Goal: Task Accomplishment & Management: Use online tool/utility

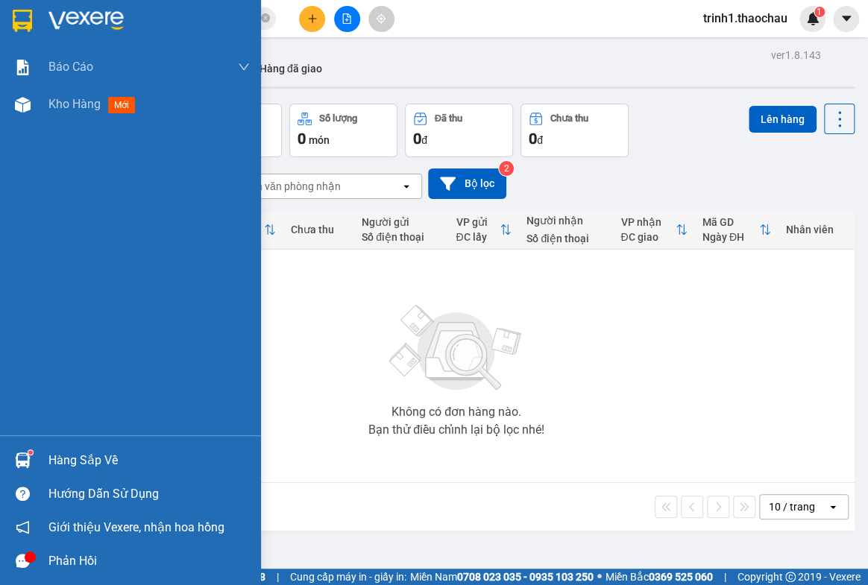
click at [88, 456] on div "Hàng sắp về" at bounding box center [148, 461] width 201 height 22
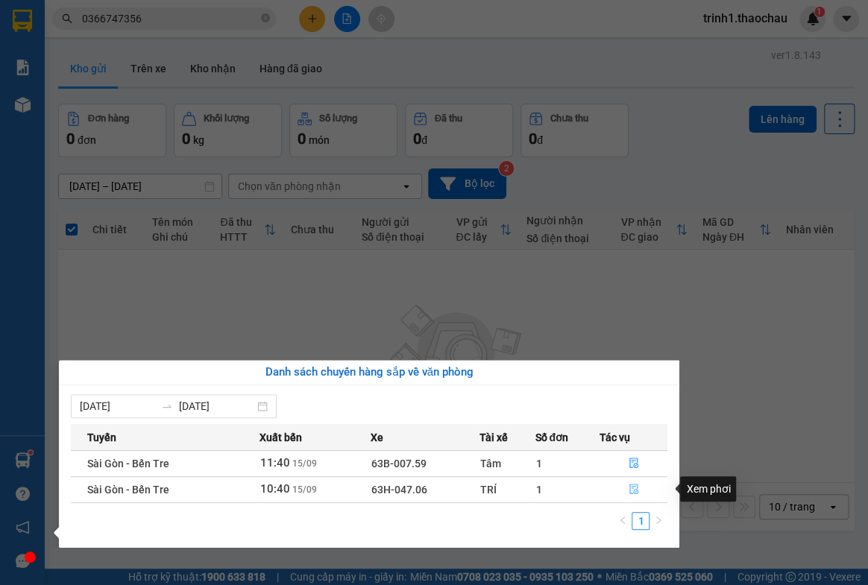
click at [634, 489] on icon "file-done" at bounding box center [634, 489] width 10 height 10
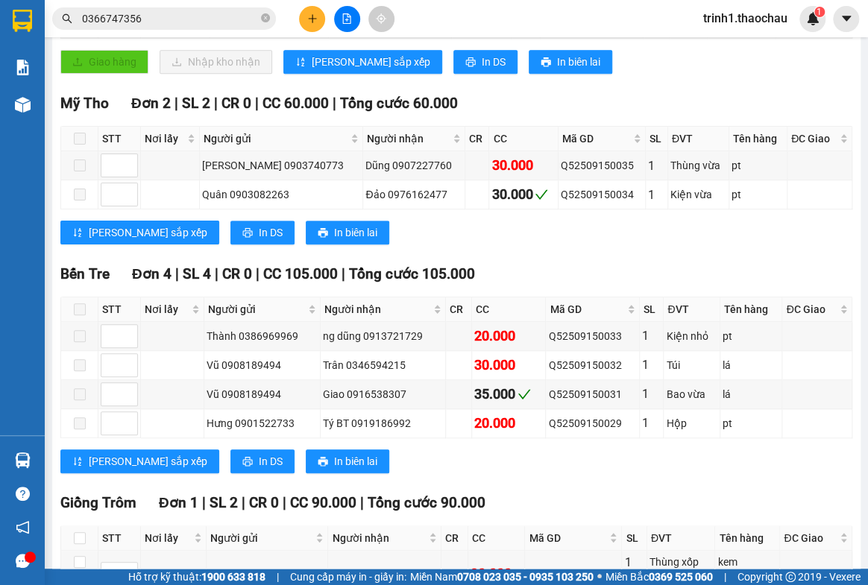
scroll to position [442, 0]
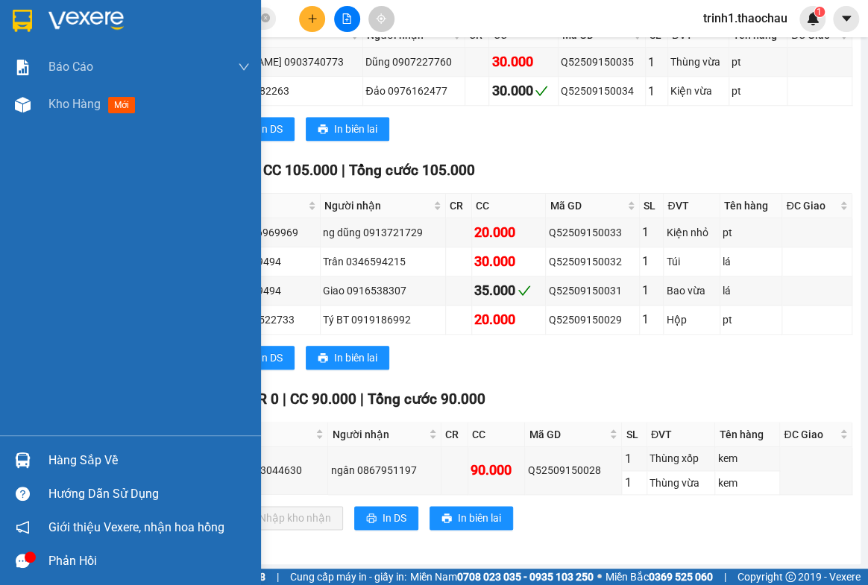
click at [110, 456] on div "Hàng sắp về" at bounding box center [148, 461] width 201 height 22
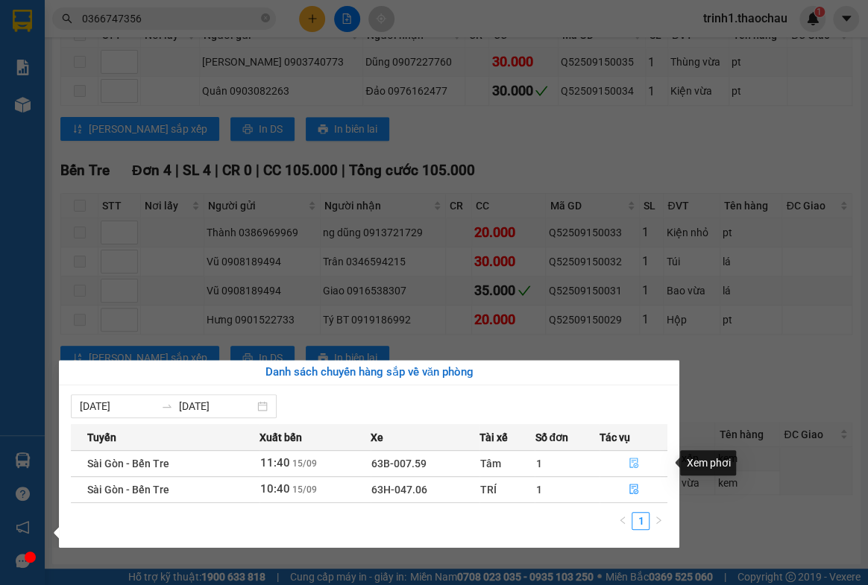
click at [638, 462] on button "button" at bounding box center [633, 464] width 66 height 24
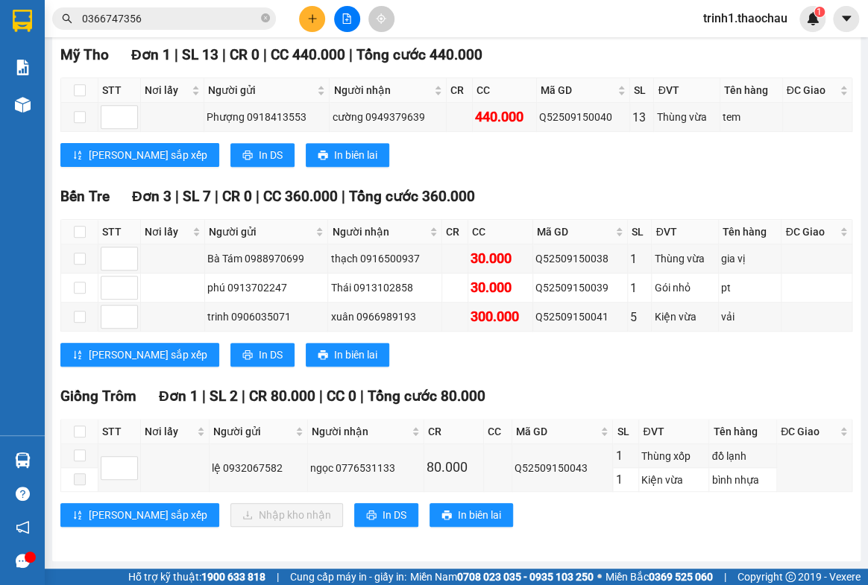
scroll to position [244, 0]
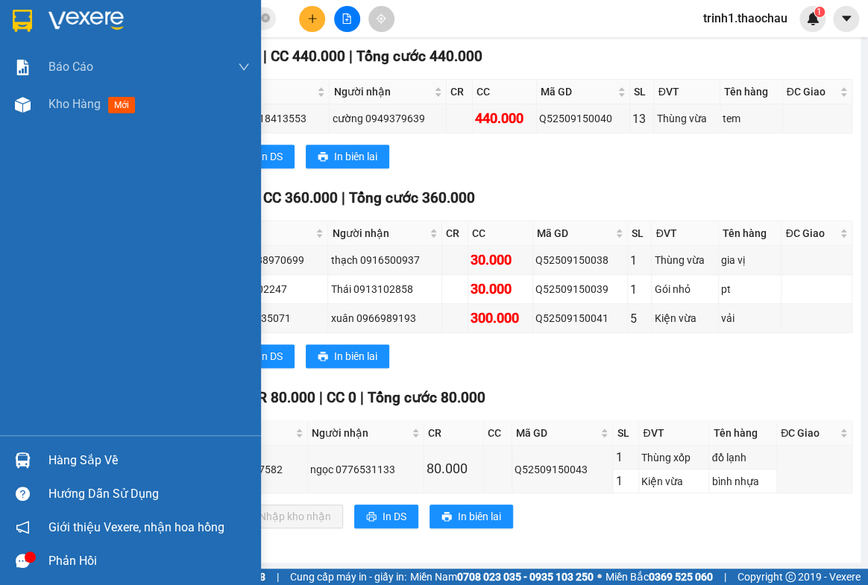
click at [95, 454] on div "Hàng sắp về" at bounding box center [148, 461] width 201 height 22
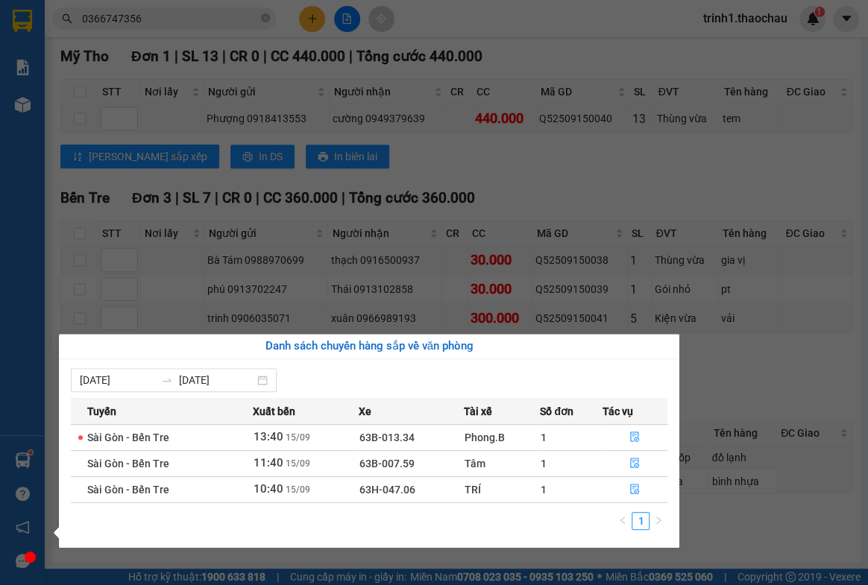
click at [786, 376] on section "Kết quả tìm kiếm ( 11 ) Bộ lọc Mã ĐH Trạng thái Món hàng Tổng cước Chưa cước Ng…" at bounding box center [434, 292] width 868 height 585
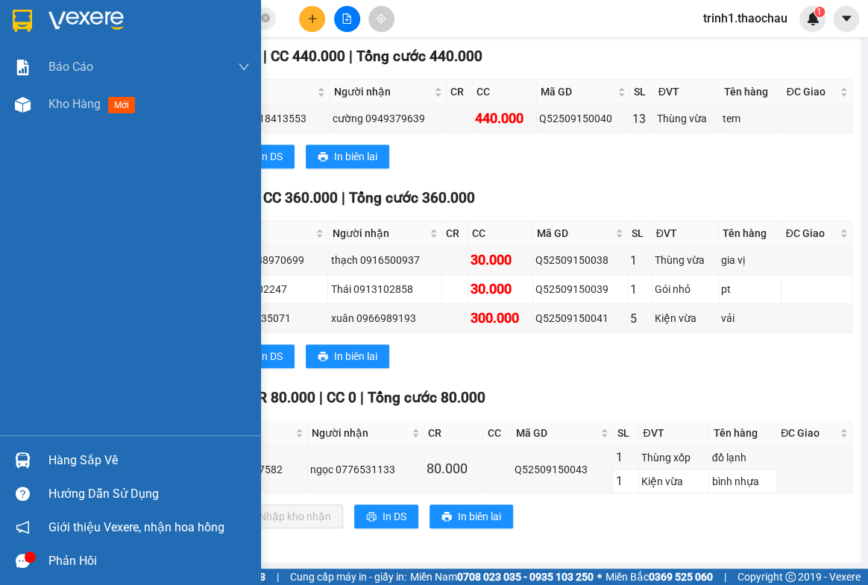
click at [84, 458] on div "Hàng sắp về" at bounding box center [148, 461] width 201 height 22
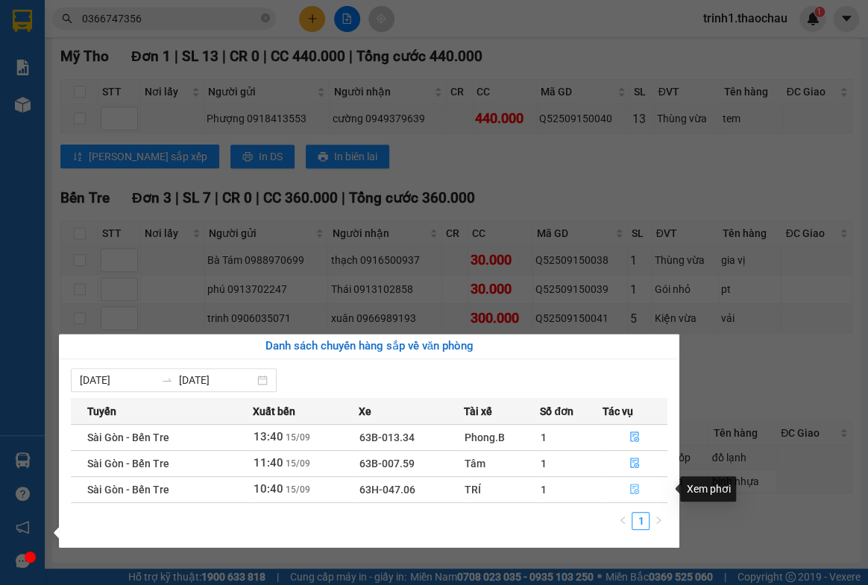
click at [635, 488] on icon "file-done" at bounding box center [634, 489] width 10 height 10
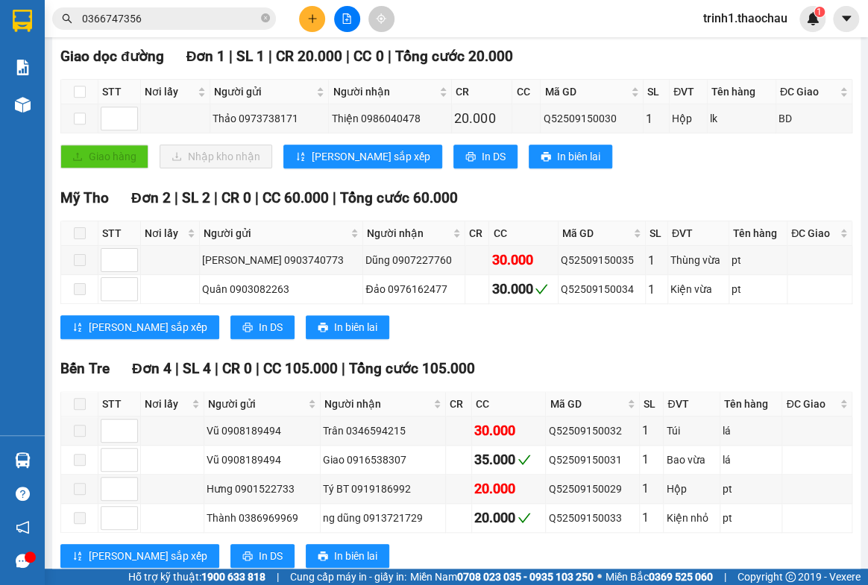
scroll to position [442, 0]
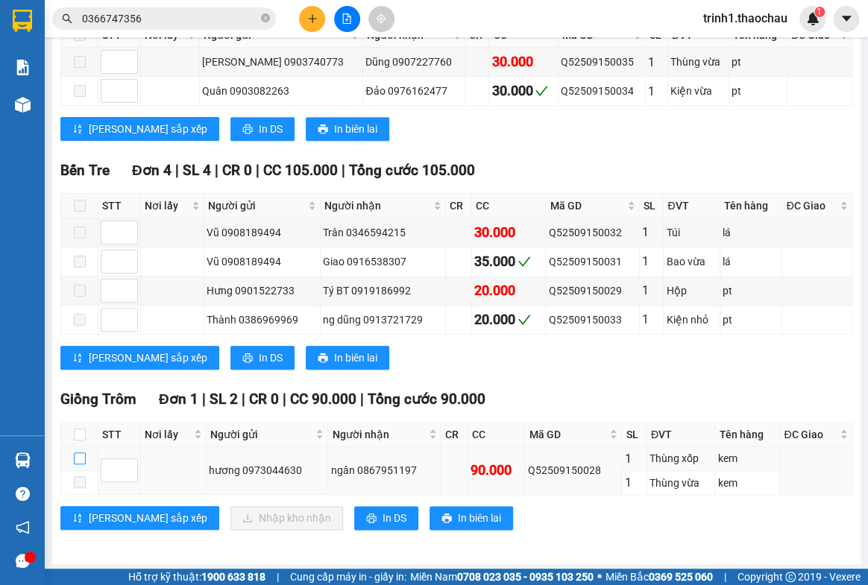
click at [78, 457] on input "checkbox" at bounding box center [80, 459] width 12 height 12
checkbox input "true"
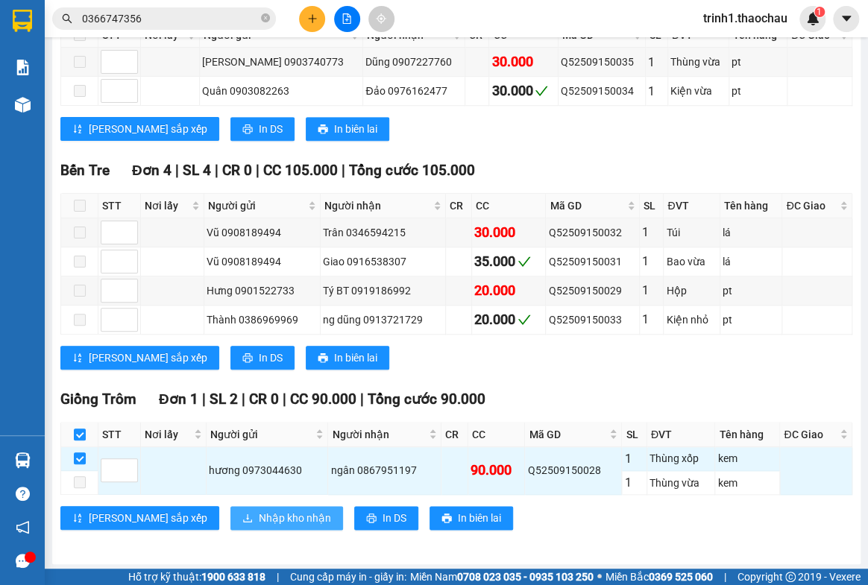
click at [230, 526] on button "Nhập kho nhận" at bounding box center [286, 518] width 113 height 24
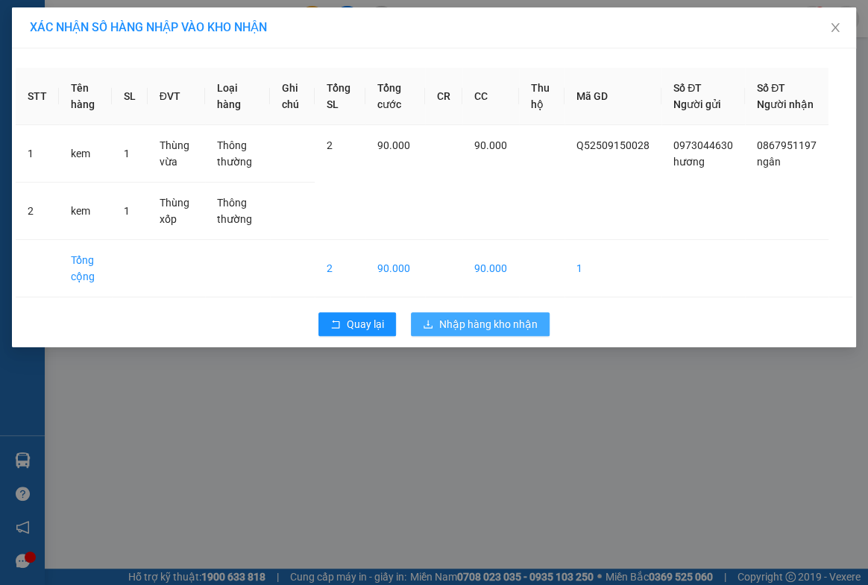
click at [477, 333] on span "Nhập hàng kho nhận" at bounding box center [488, 324] width 98 height 16
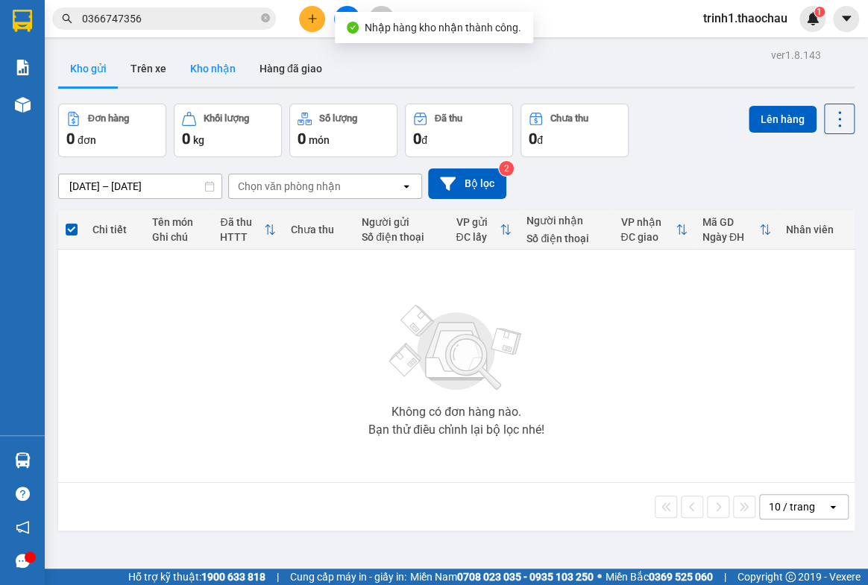
click at [204, 61] on button "Kho nhận" at bounding box center [212, 69] width 69 height 36
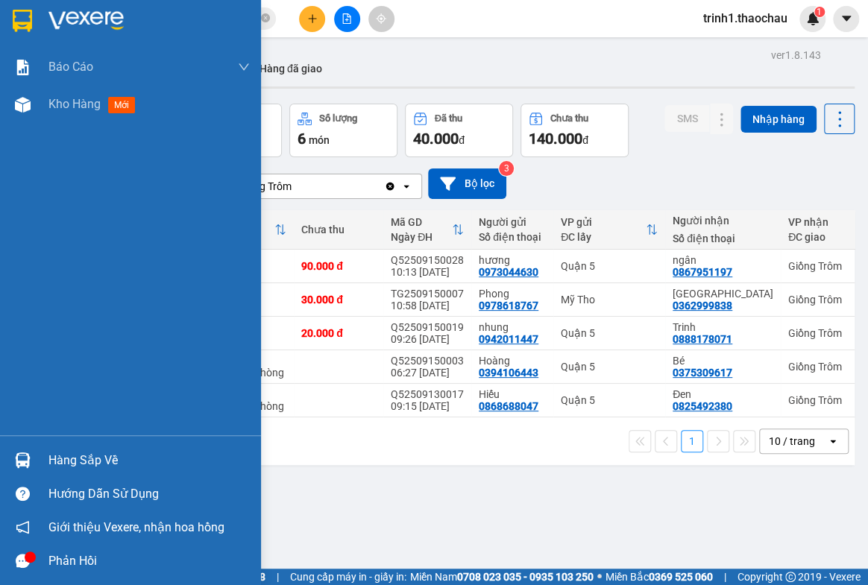
click at [72, 450] on div "Hàng sắp về" at bounding box center [148, 461] width 201 height 22
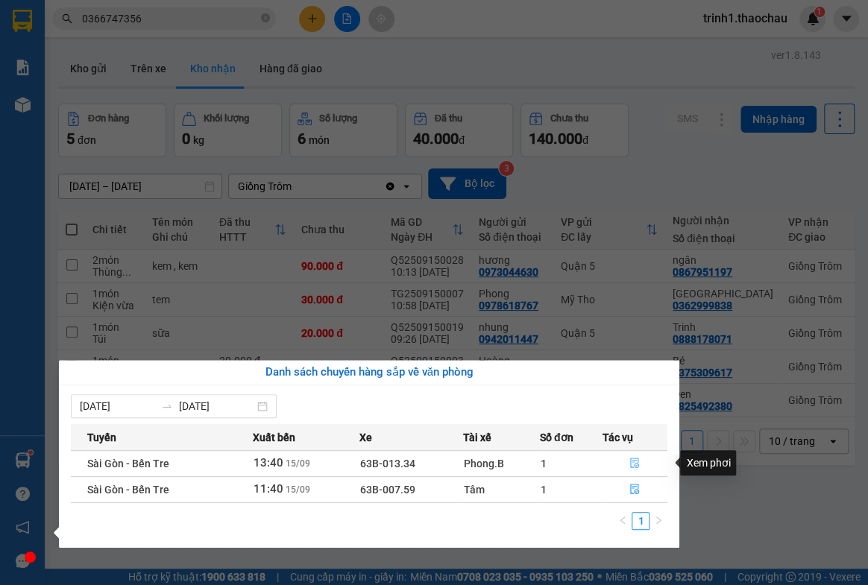
click at [637, 460] on icon "file-done" at bounding box center [634, 463] width 10 height 10
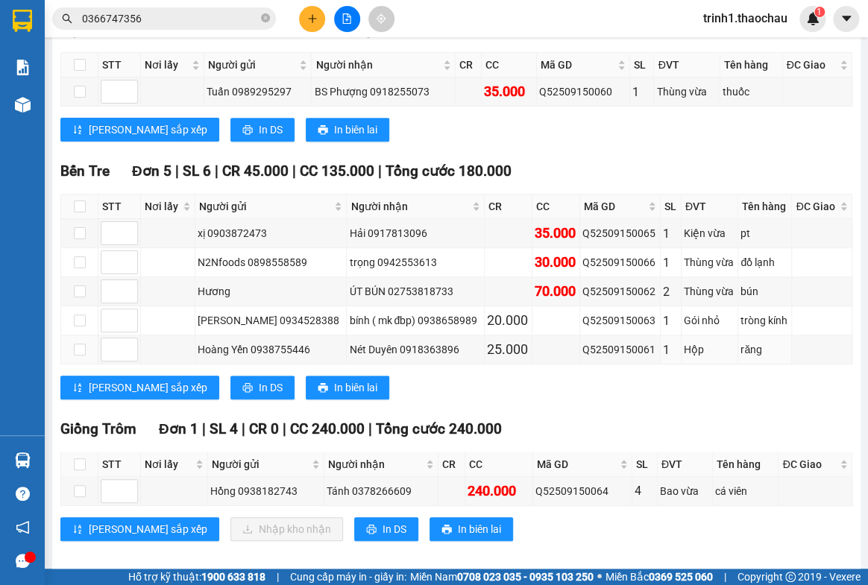
scroll to position [283, 0]
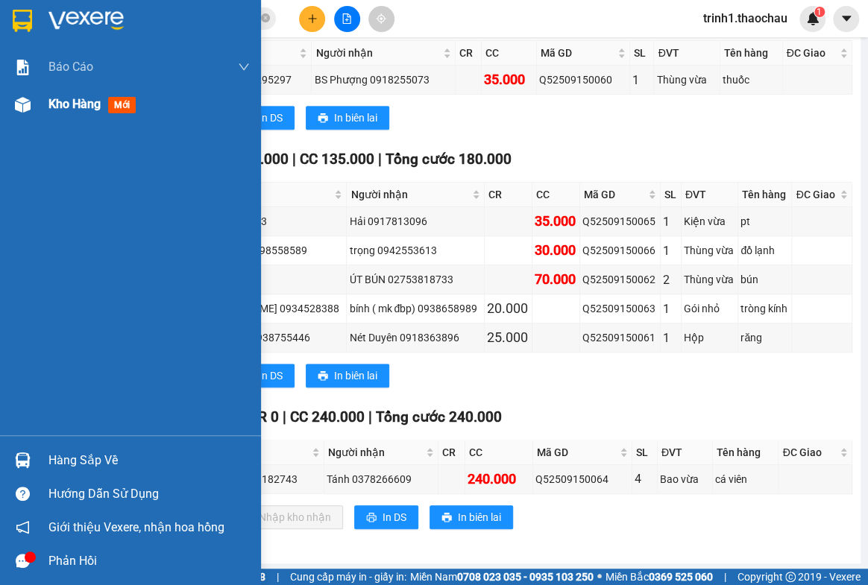
click at [90, 105] on span "Kho hàng" at bounding box center [74, 104] width 52 height 14
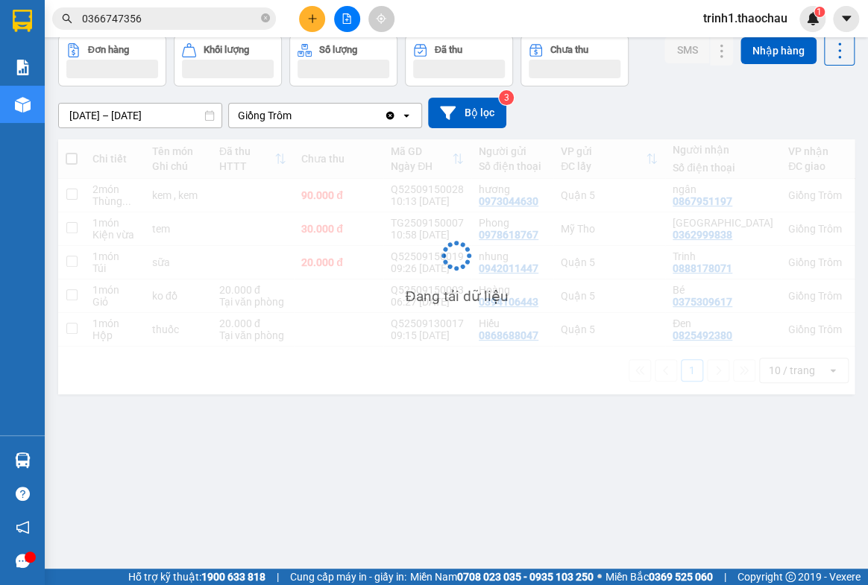
scroll to position [68, 0]
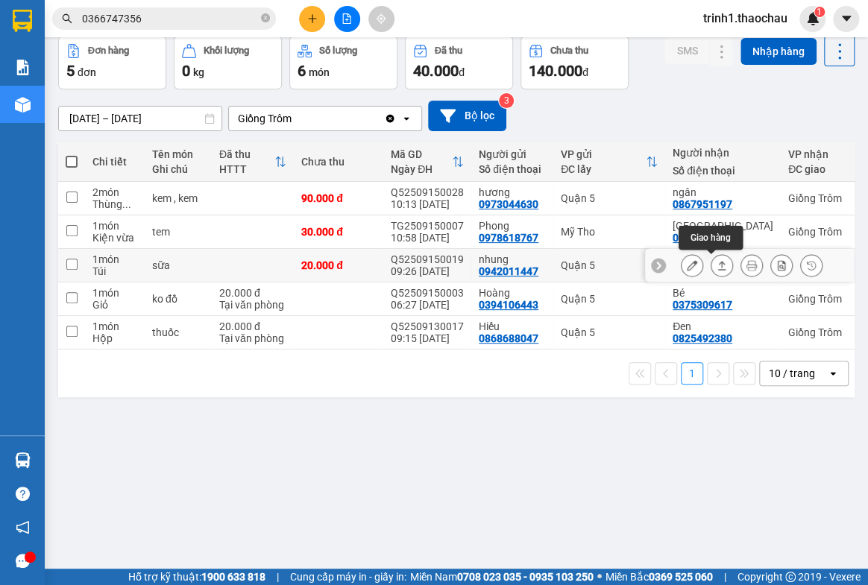
click at [717, 263] on icon at bounding box center [722, 265] width 10 height 10
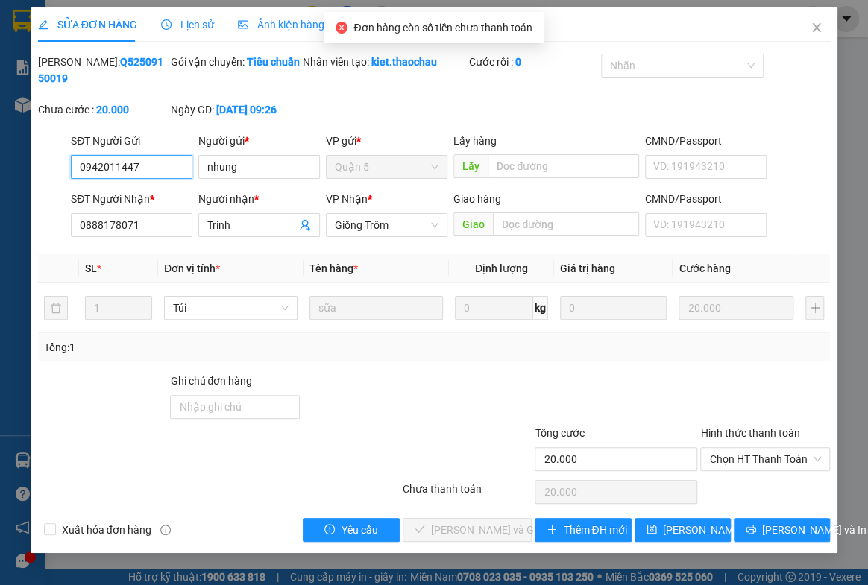
type input "0942011447"
type input "nhung"
type input "0888178071"
type input "Trinh"
type input "20.000"
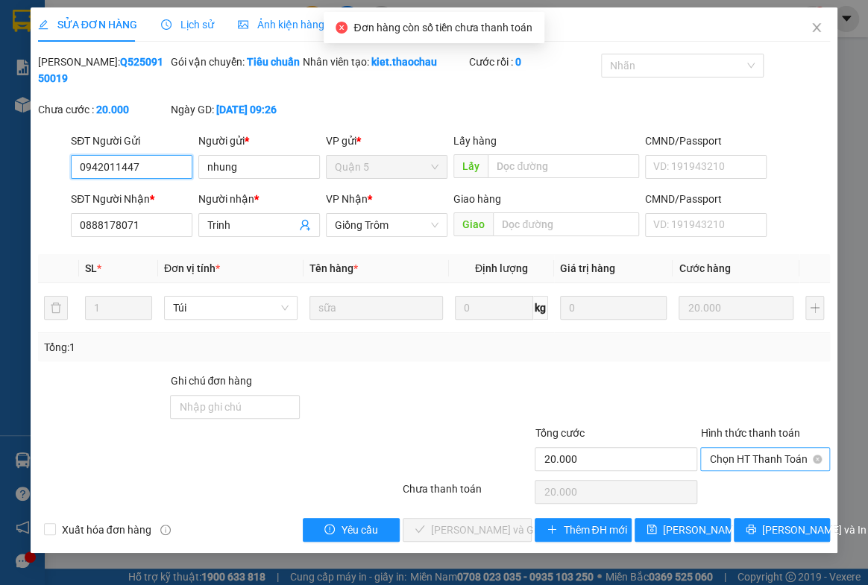
click at [735, 455] on span "Chọn HT Thanh Toán" at bounding box center [765, 459] width 112 height 22
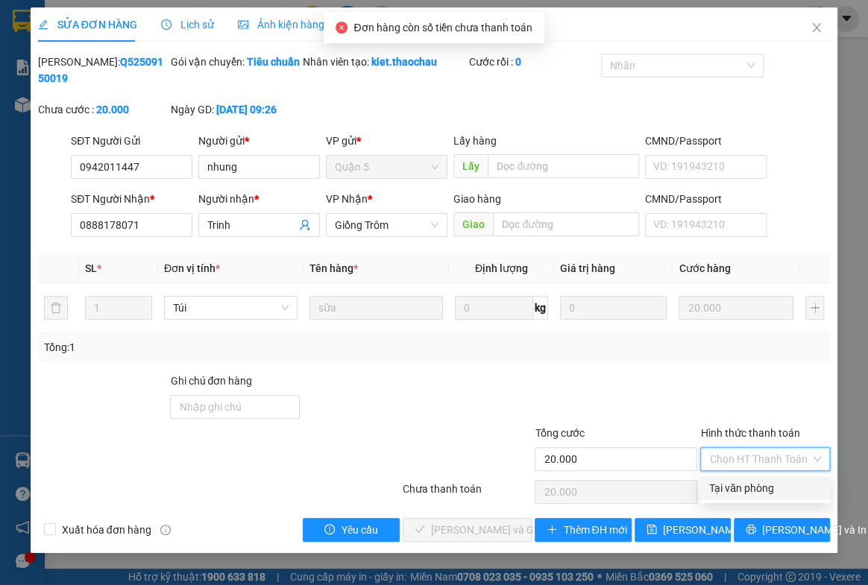
click at [730, 494] on div "Tại văn phòng" at bounding box center [765, 488] width 112 height 16
type input "0"
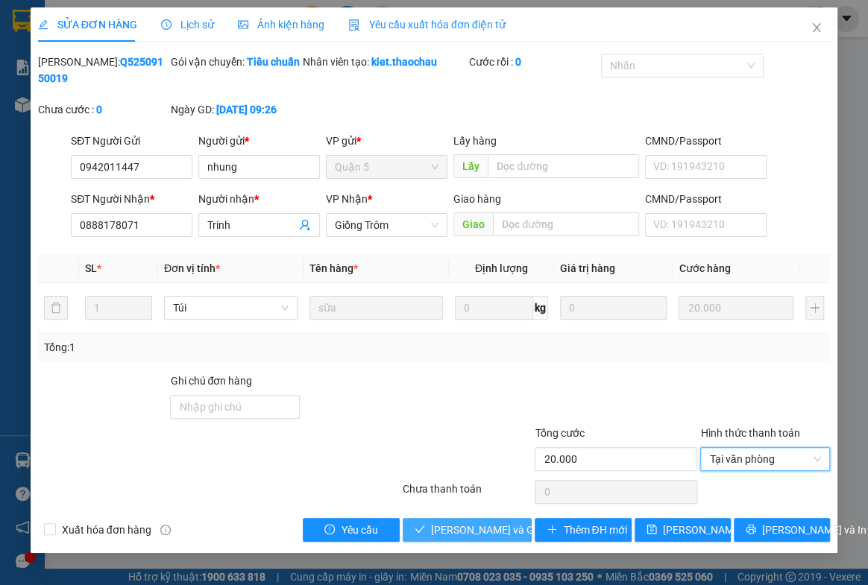
click at [484, 530] on span "[PERSON_NAME] và Giao hàng" at bounding box center [502, 530] width 143 height 16
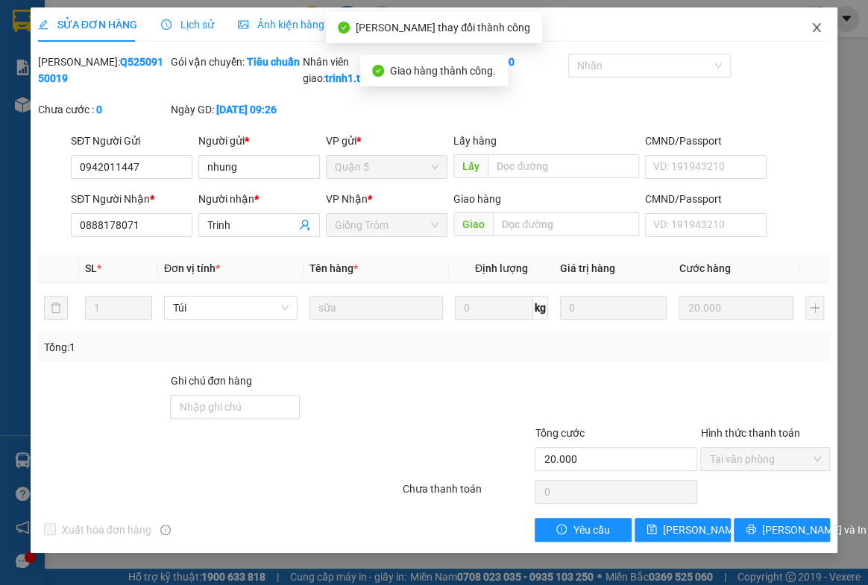
click at [811, 30] on icon "close" at bounding box center [817, 28] width 12 height 12
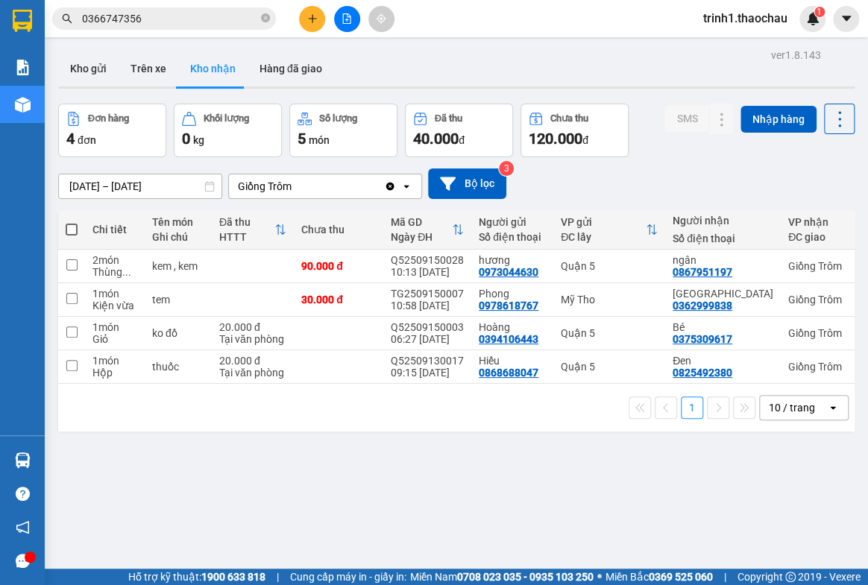
click at [158, 16] on input "0366747356" at bounding box center [170, 18] width 176 height 16
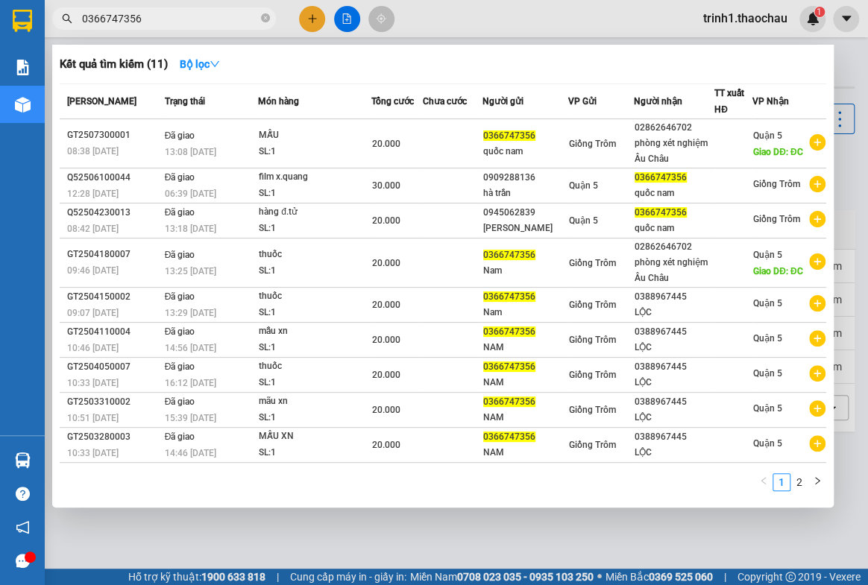
click at [409, 550] on div at bounding box center [434, 292] width 868 height 585
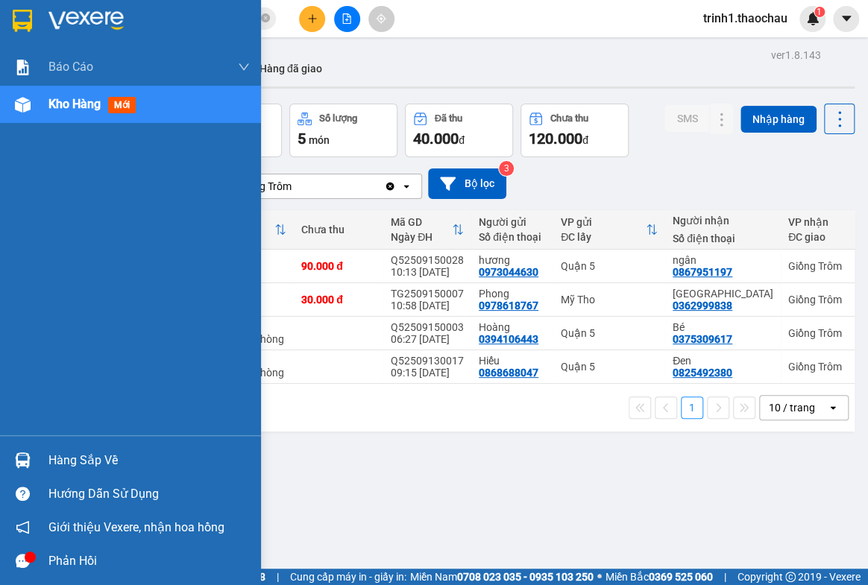
click at [66, 459] on div "Hàng sắp về" at bounding box center [148, 461] width 201 height 22
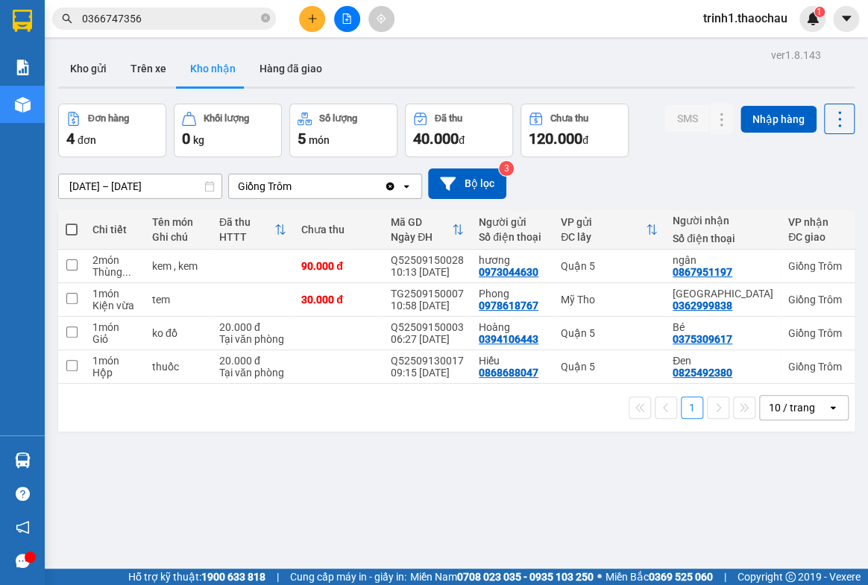
click at [712, 500] on section "Kết quả tìm kiếm ( 11 ) Bộ lọc Mã ĐH Trạng thái Món hàng Tổng cước Chưa cước Ng…" at bounding box center [434, 292] width 868 height 585
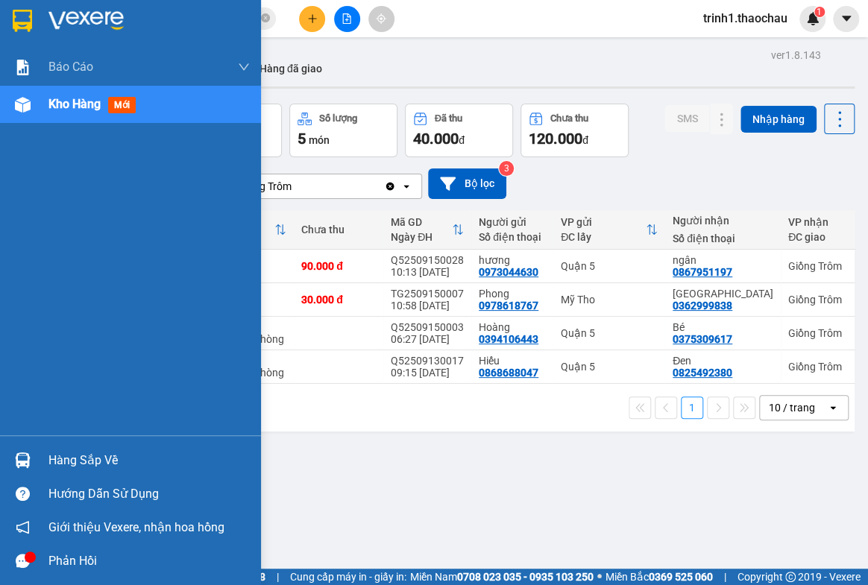
click at [89, 459] on div "Hàng sắp về" at bounding box center [148, 461] width 201 height 22
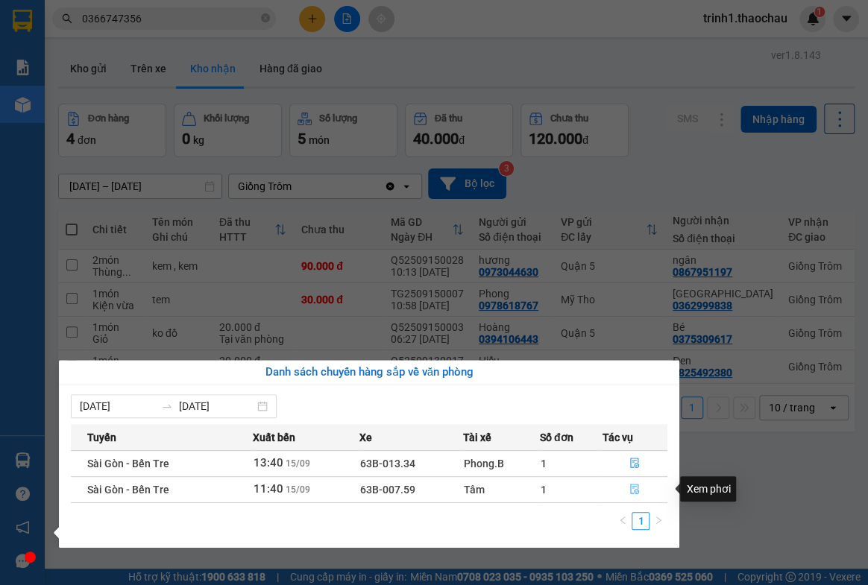
click at [638, 492] on icon "file-done" at bounding box center [634, 489] width 9 height 10
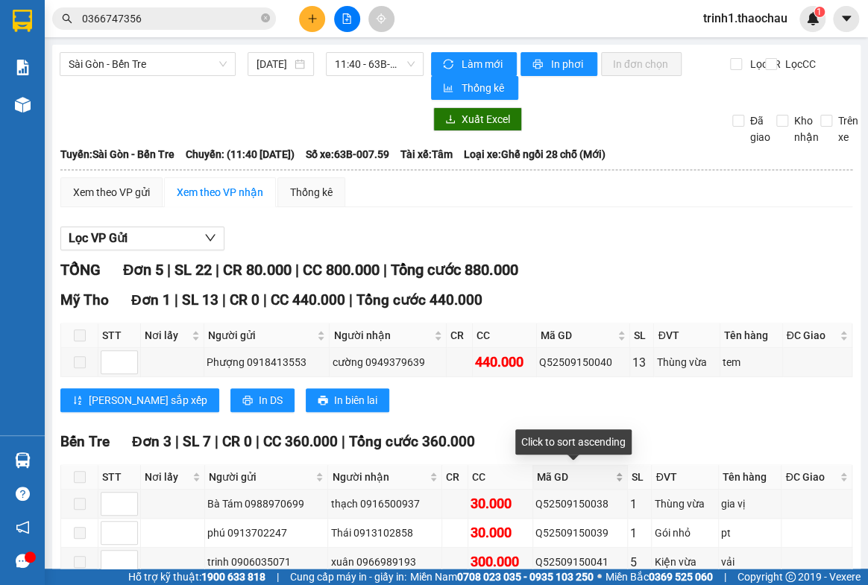
scroll to position [244, 0]
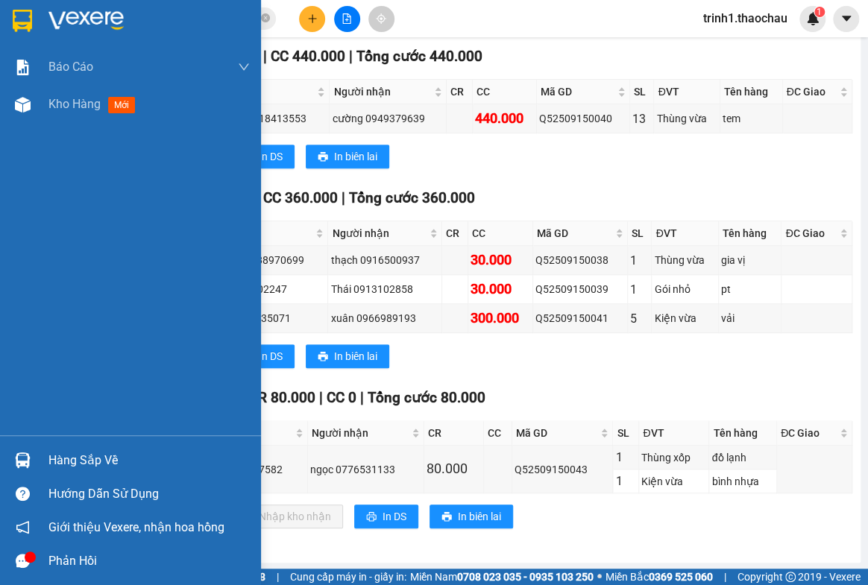
click at [98, 460] on div "Hàng sắp về" at bounding box center [148, 461] width 201 height 22
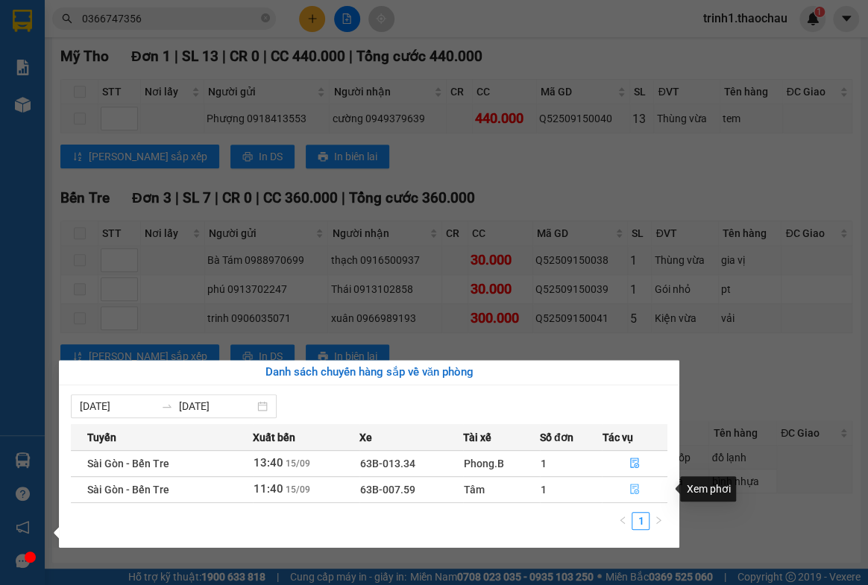
click at [632, 486] on icon "file-done" at bounding box center [634, 489] width 10 height 10
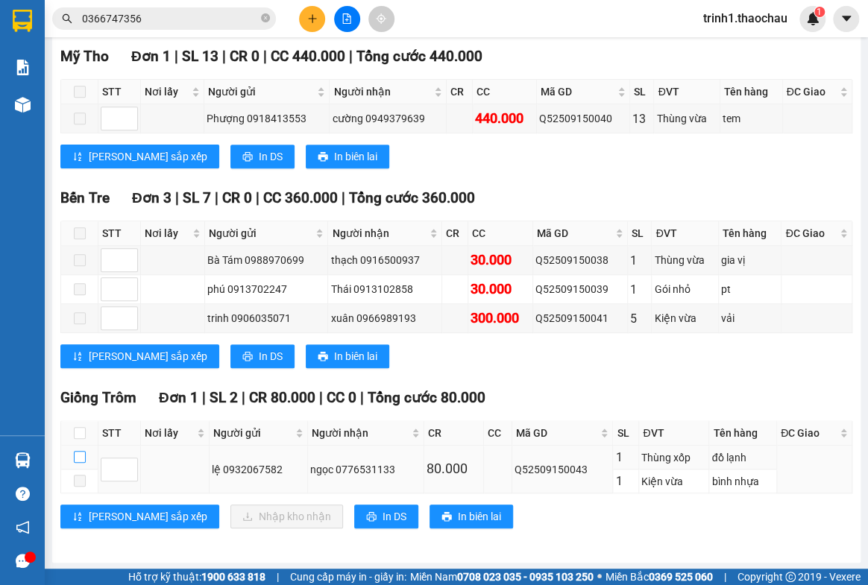
click at [77, 454] on input "checkbox" at bounding box center [80, 457] width 12 height 12
checkbox input "true"
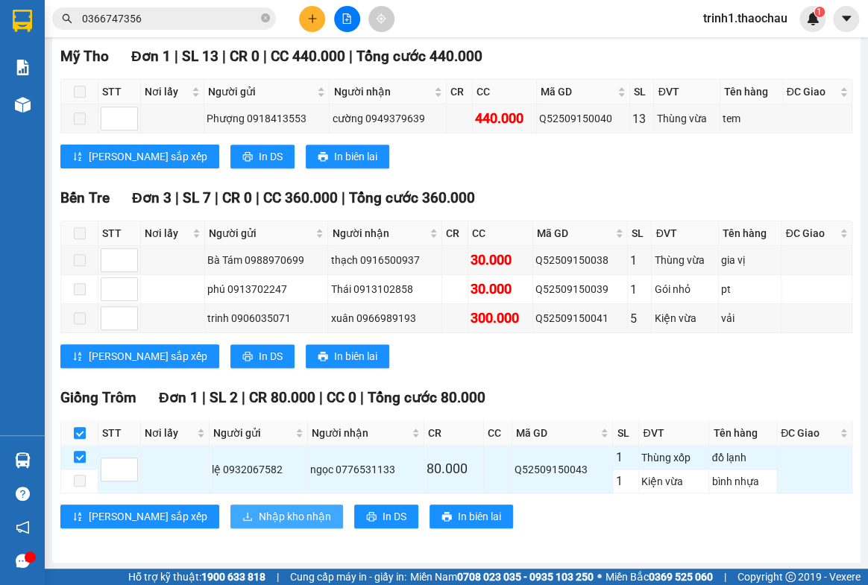
click at [259, 515] on span "Nhập kho nhận" at bounding box center [295, 517] width 72 height 16
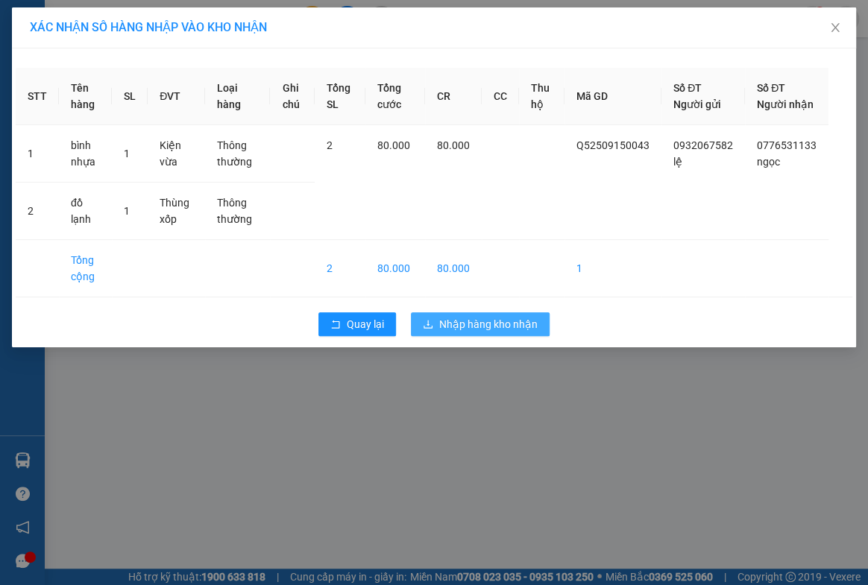
click at [515, 333] on span "Nhập hàng kho nhận" at bounding box center [488, 324] width 98 height 16
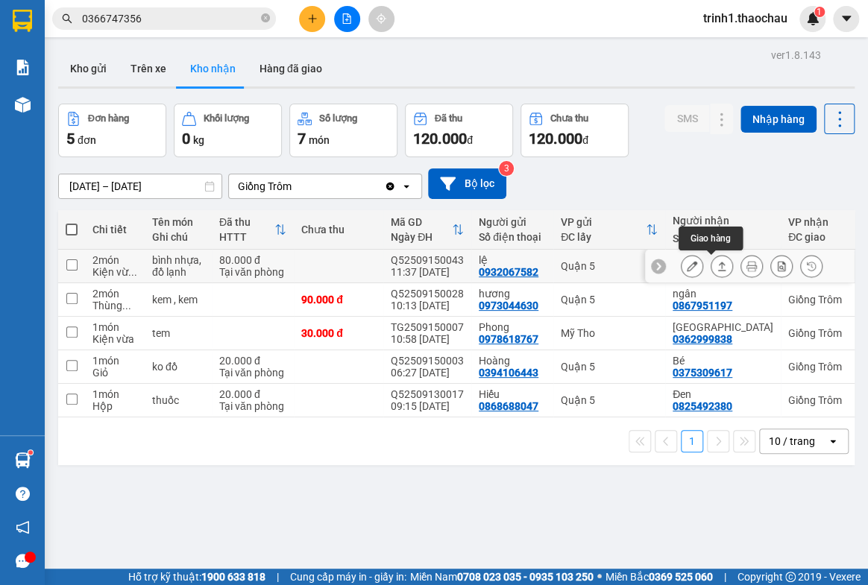
click at [718, 263] on icon at bounding box center [722, 266] width 8 height 9
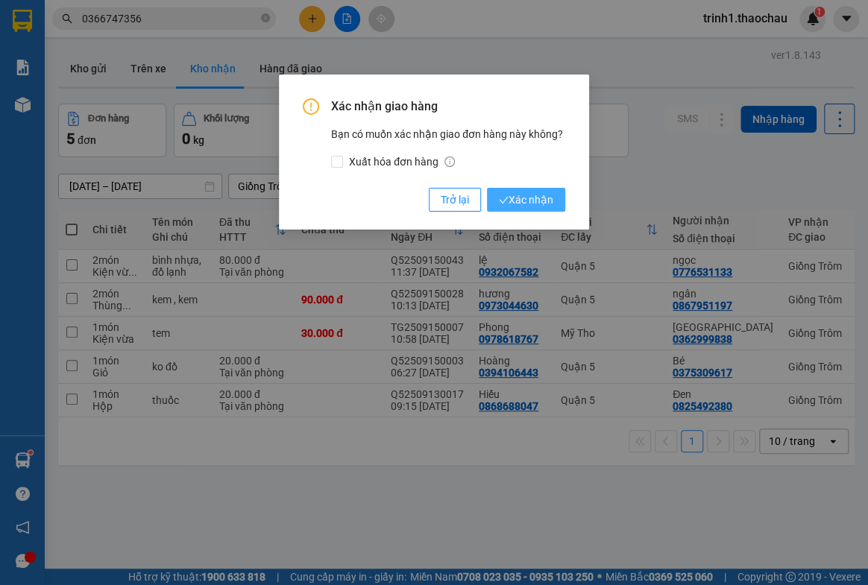
click at [522, 194] on span "Xác nhận" at bounding box center [526, 200] width 54 height 16
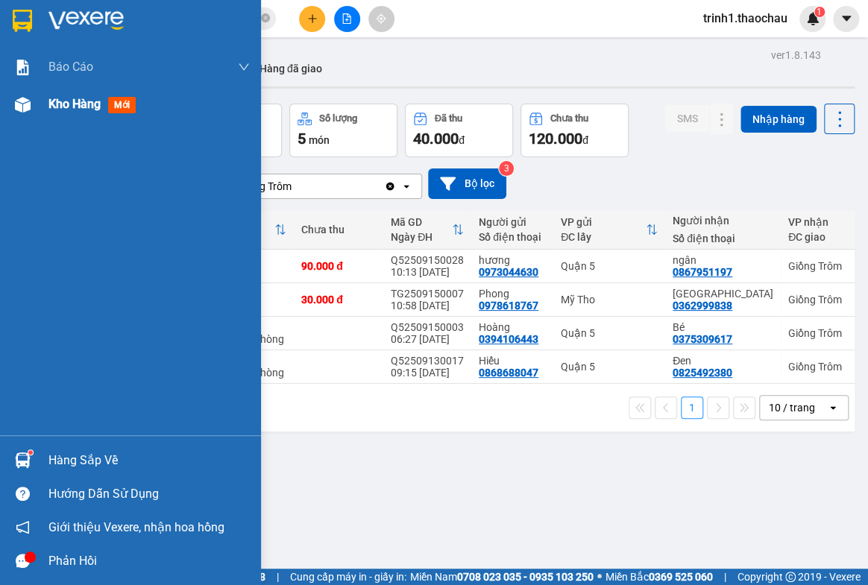
click at [54, 111] on span "Kho hàng" at bounding box center [74, 104] width 52 height 14
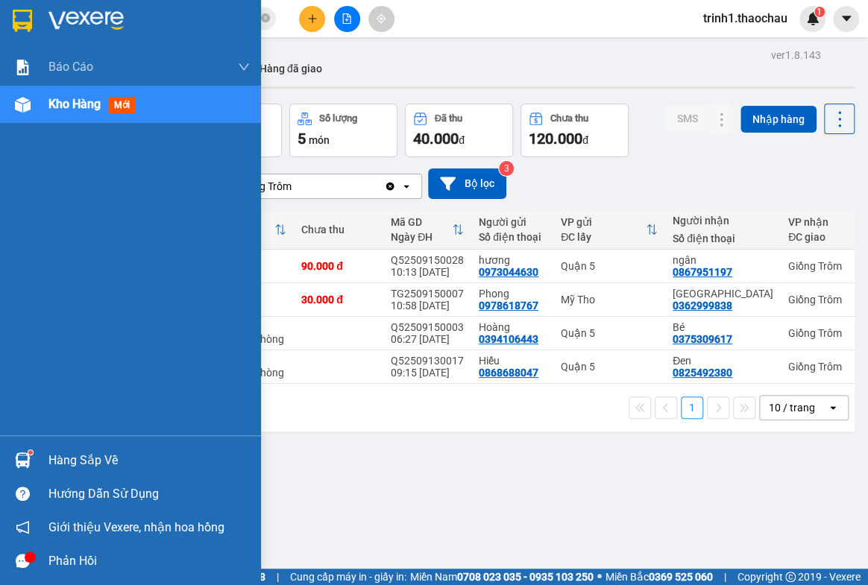
click at [75, 459] on div "Hàng sắp về" at bounding box center [148, 461] width 201 height 22
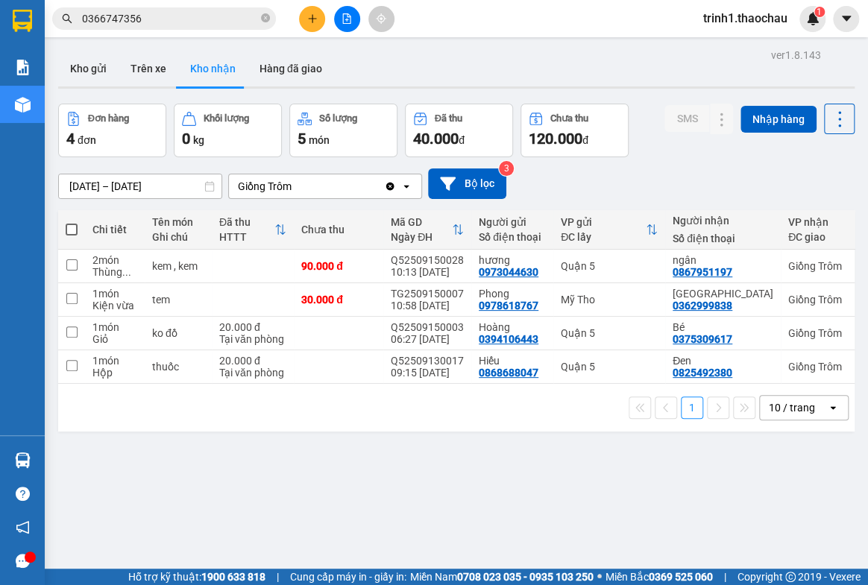
click at [776, 511] on section "Kết quả tìm kiếm ( 11 ) Bộ lọc Mã ĐH Trạng thái Món hàng Tổng cước Chưa cước Ng…" at bounding box center [434, 292] width 868 height 585
